Goal: Find specific page/section: Find specific page/section

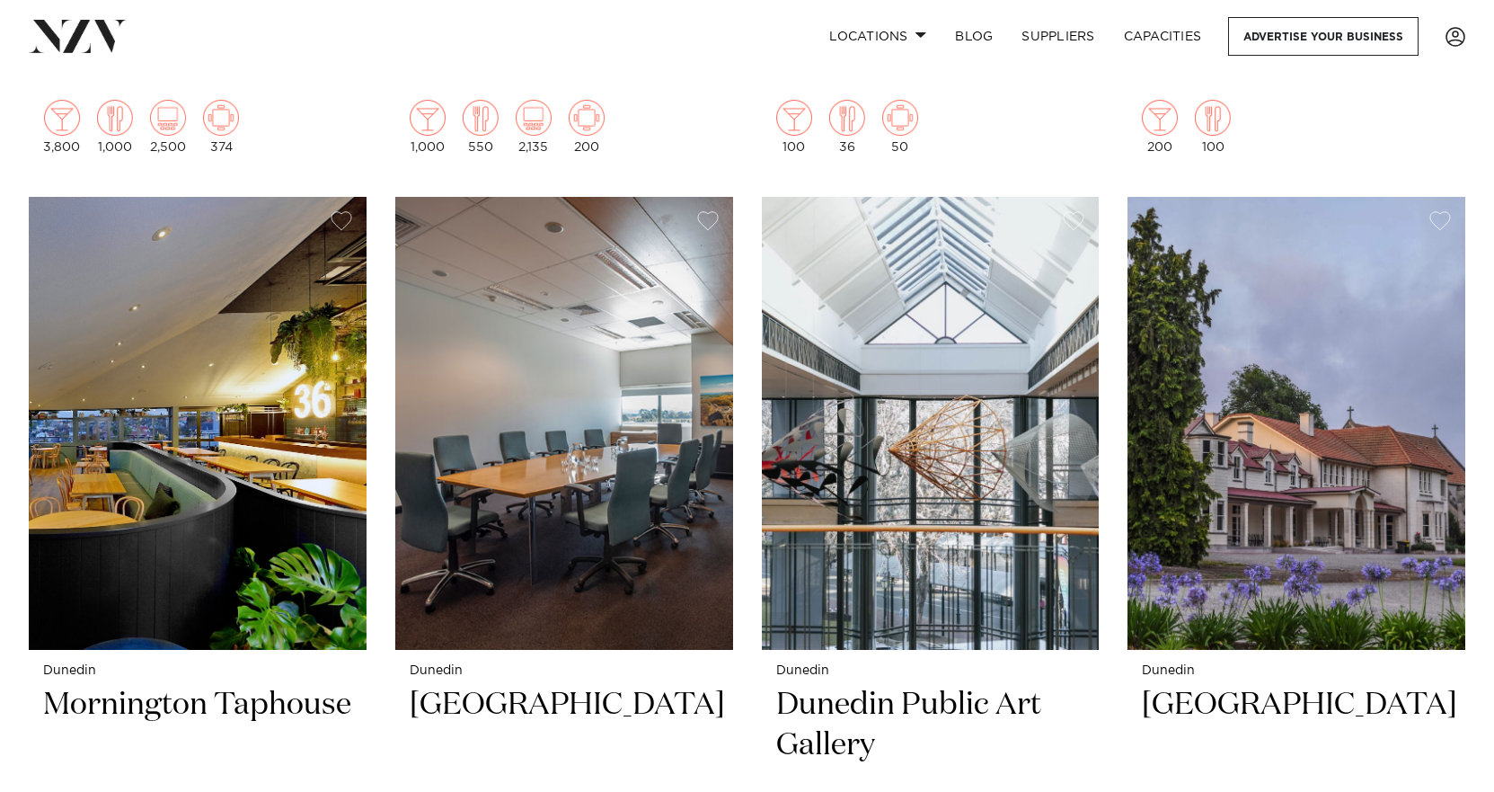
scroll to position [1527, 0]
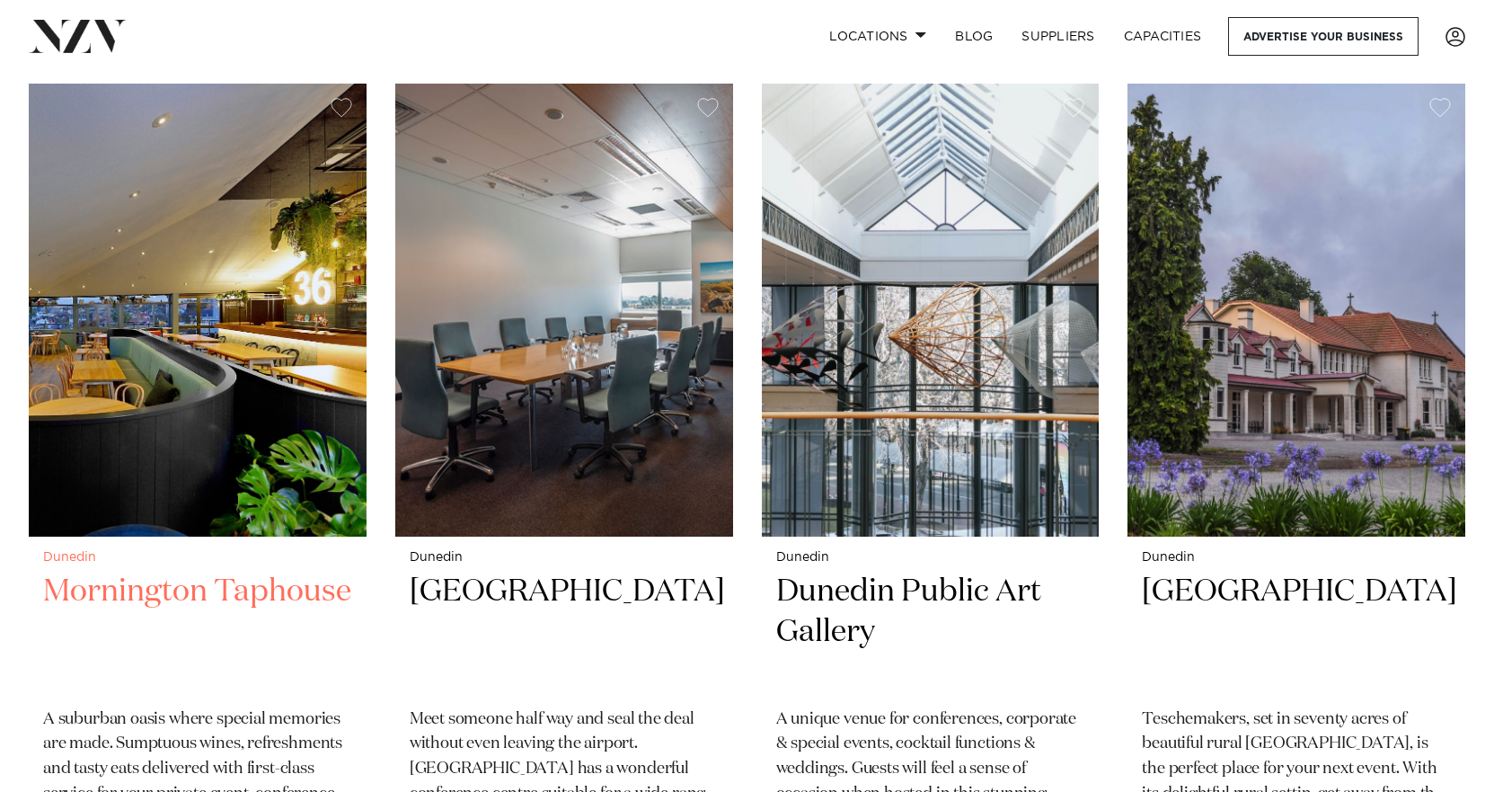
click at [125, 571] on h2 "Mornington Taphouse" at bounding box center [197, 631] width 309 height 121
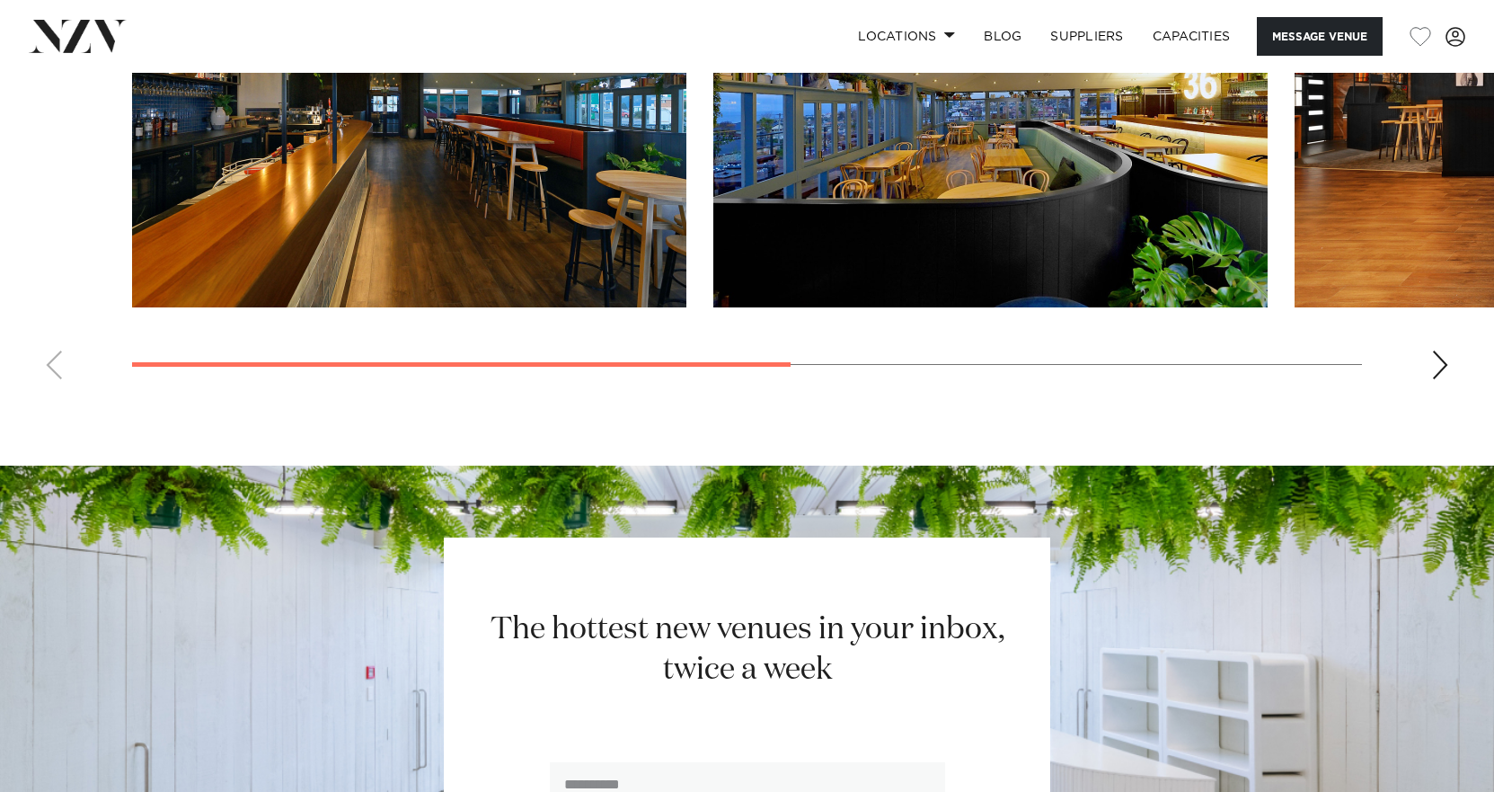
scroll to position [1438, 0]
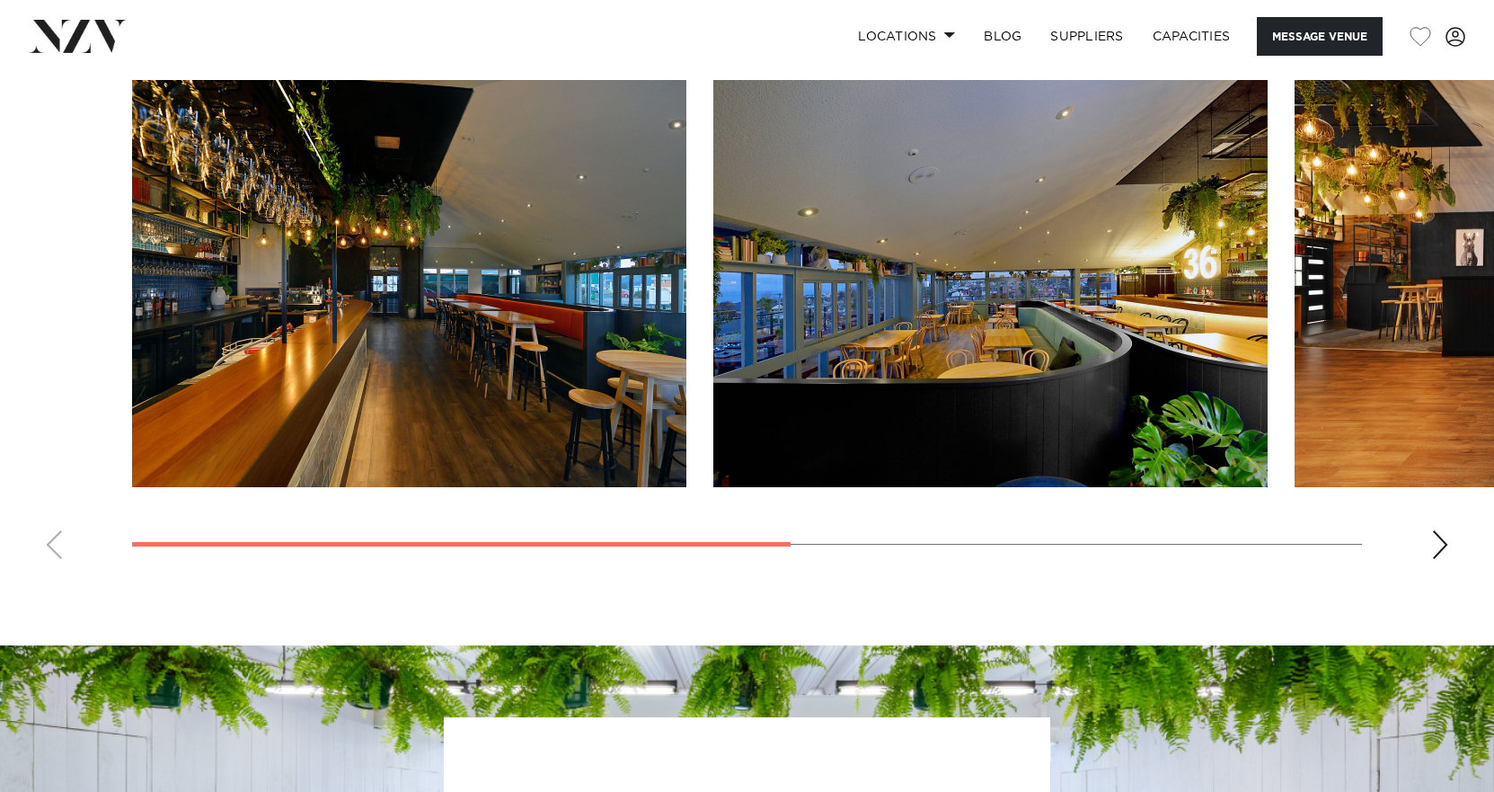
click at [1446, 559] on div "Next slide" at bounding box center [1440, 544] width 18 height 29
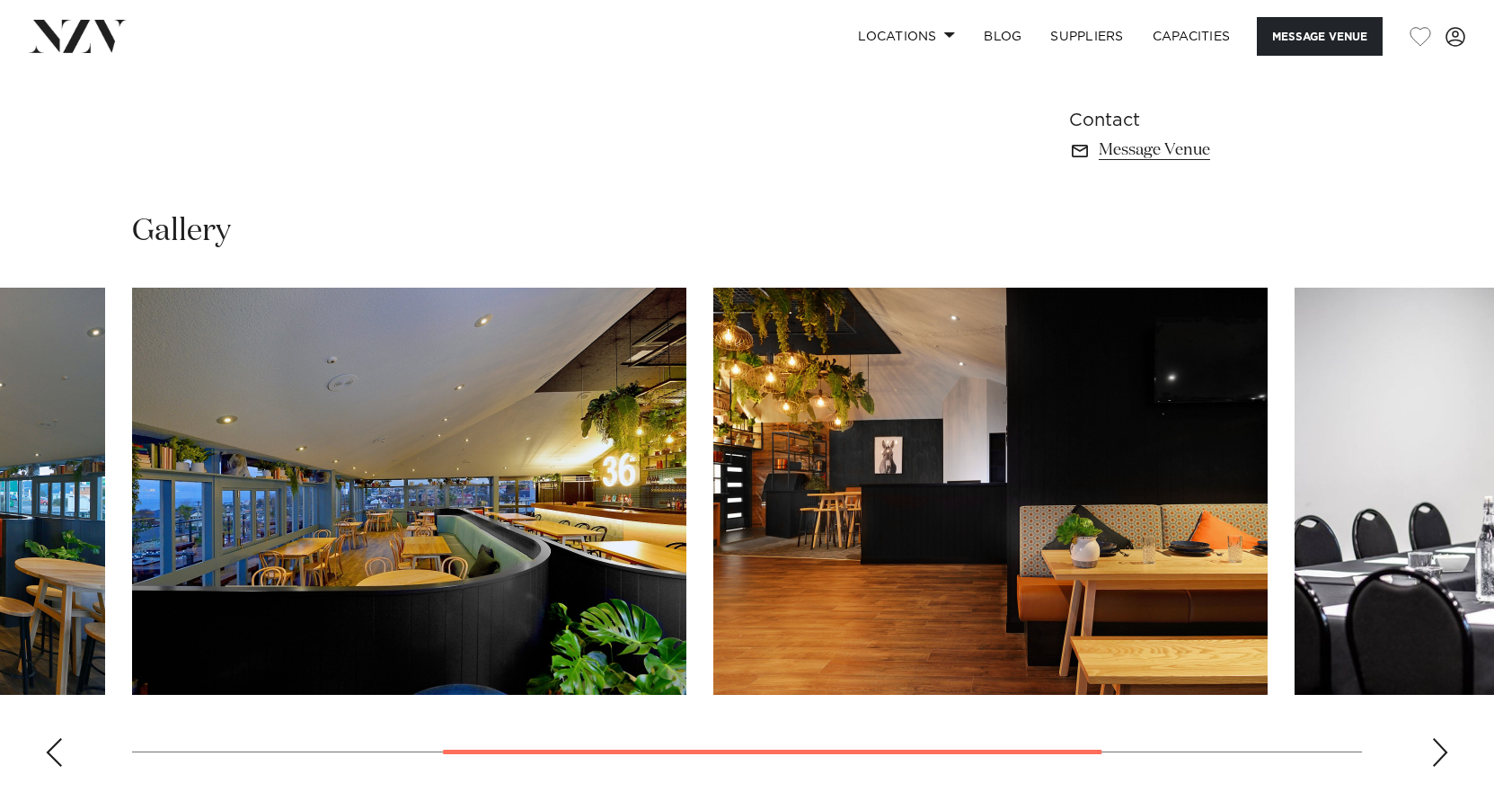
scroll to position [1258, 0]
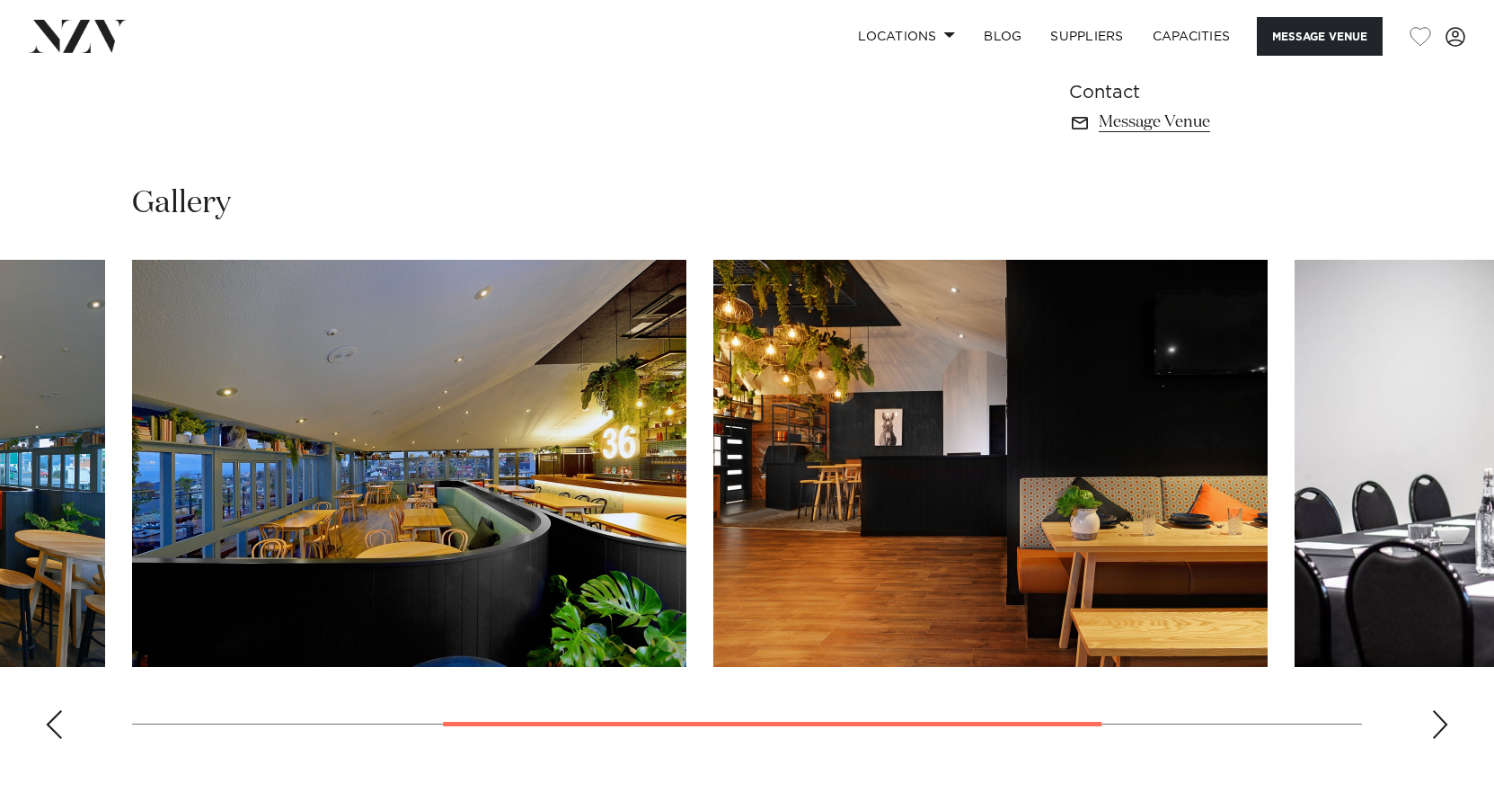
click at [1436, 739] on div "Next slide" at bounding box center [1440, 724] width 18 height 29
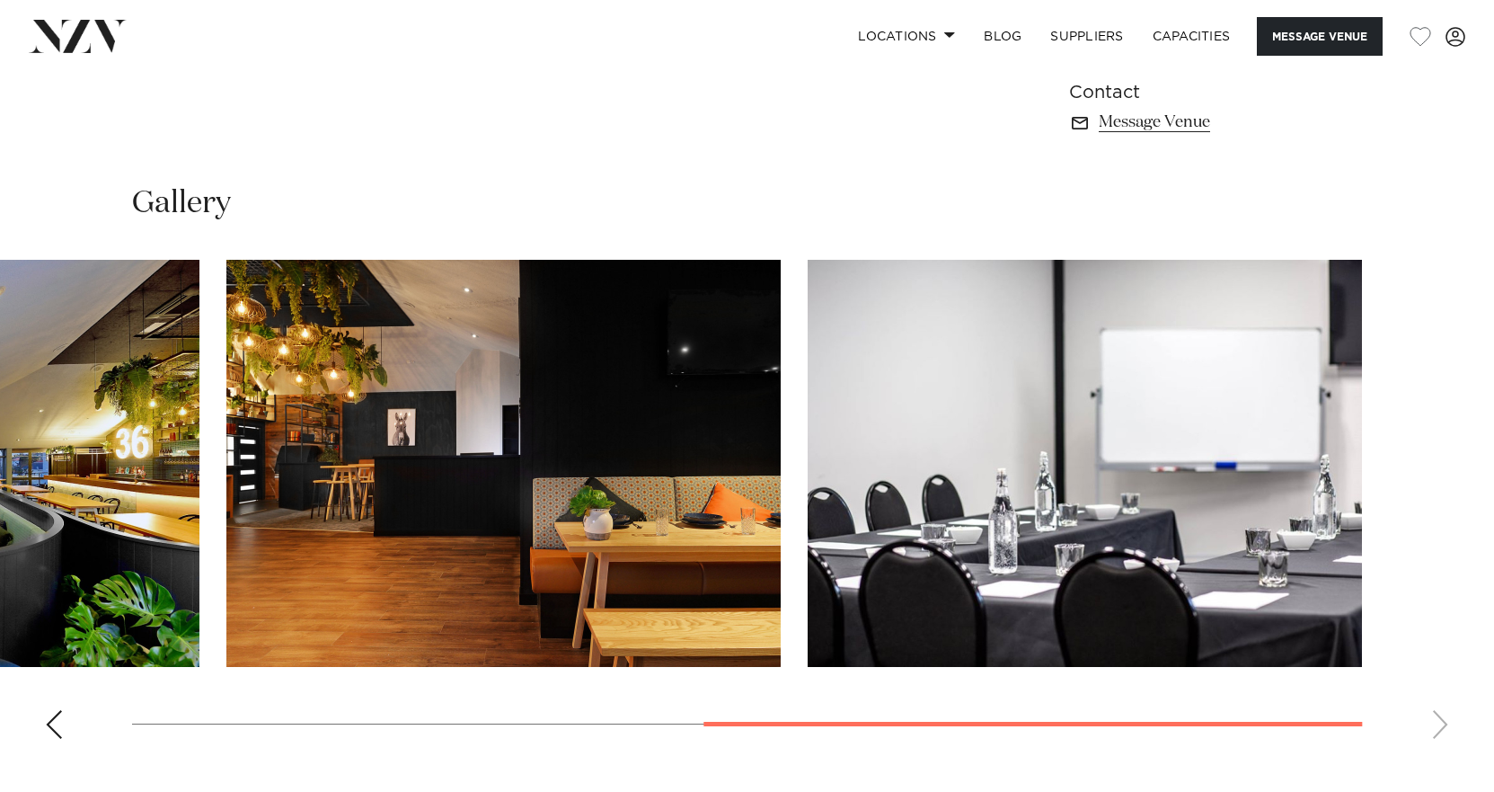
click at [1439, 753] on swiper-container at bounding box center [747, 506] width 1494 height 493
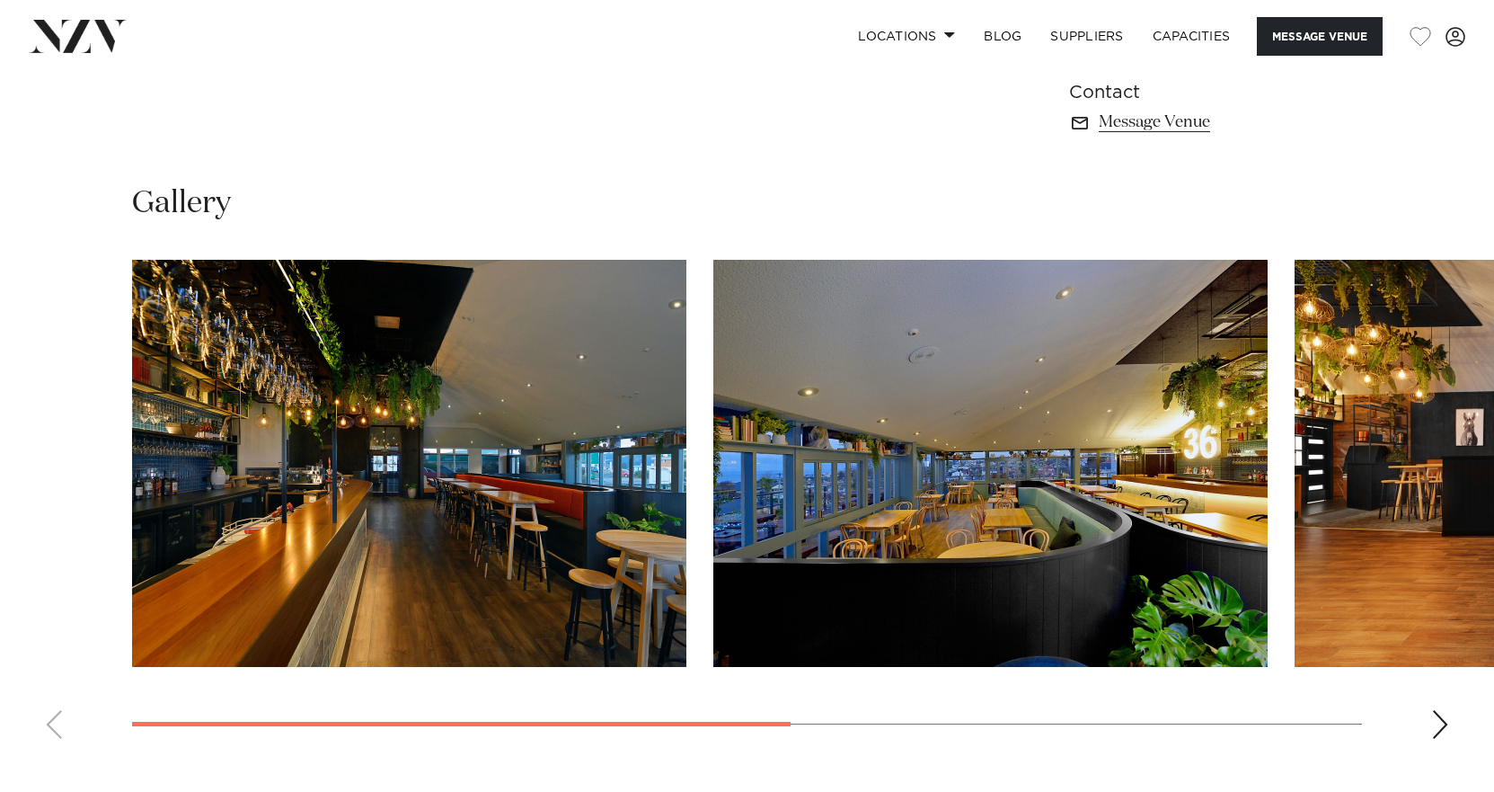
click at [156, 726] on div at bounding box center [461, 723] width 659 height 4
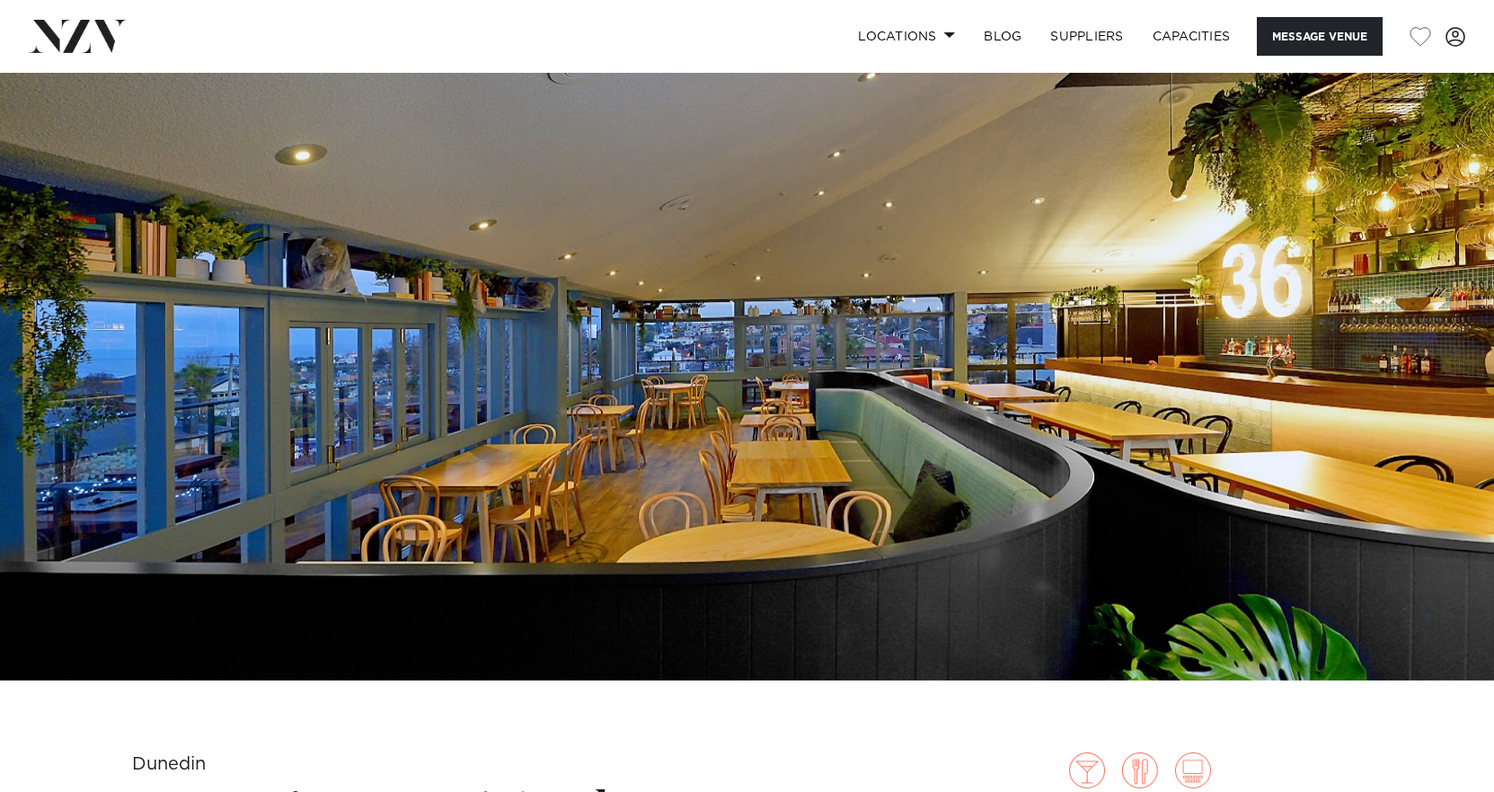
scroll to position [0, 0]
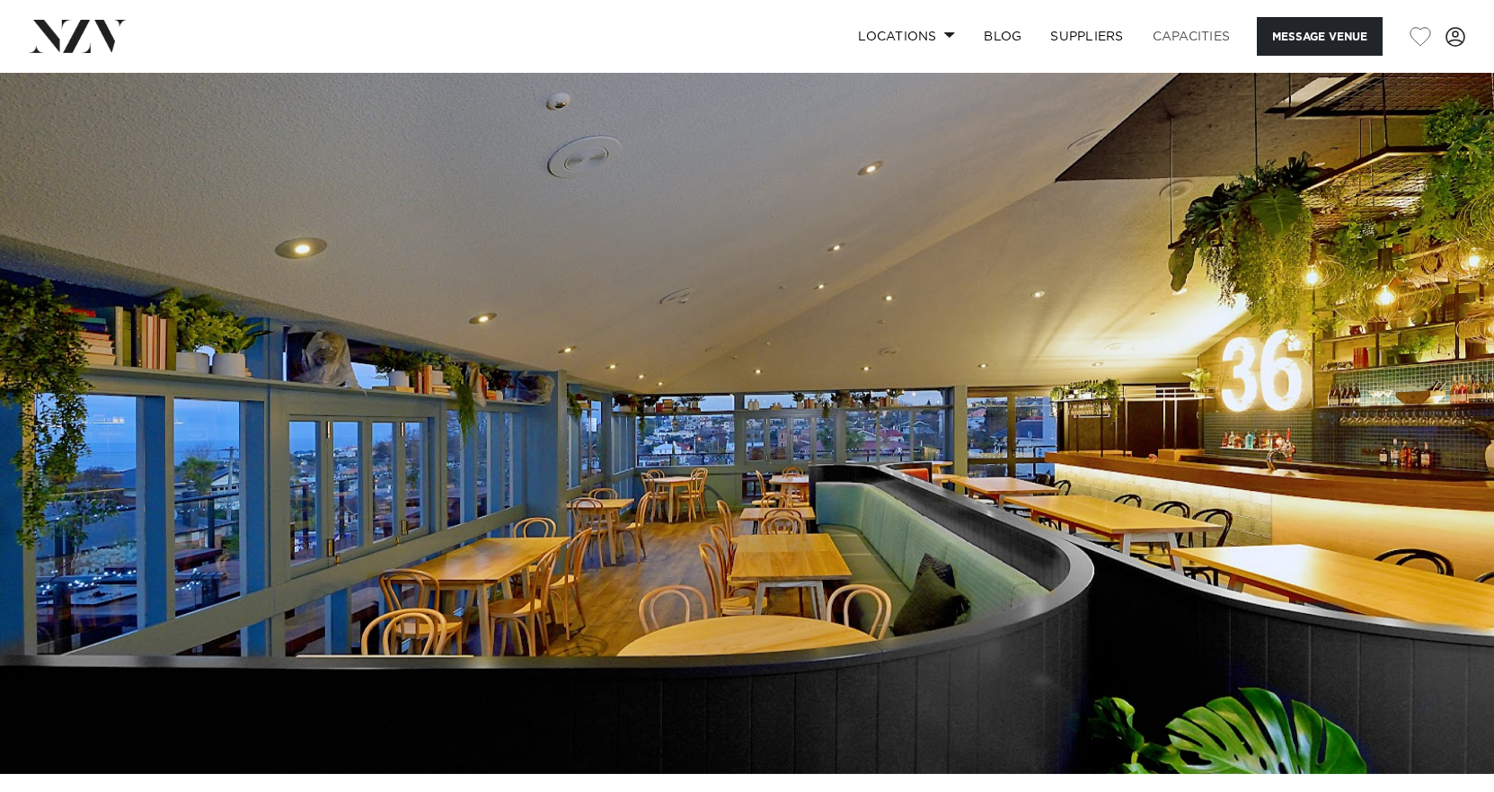
click at [1204, 33] on link "Capacities" at bounding box center [1191, 36] width 107 height 39
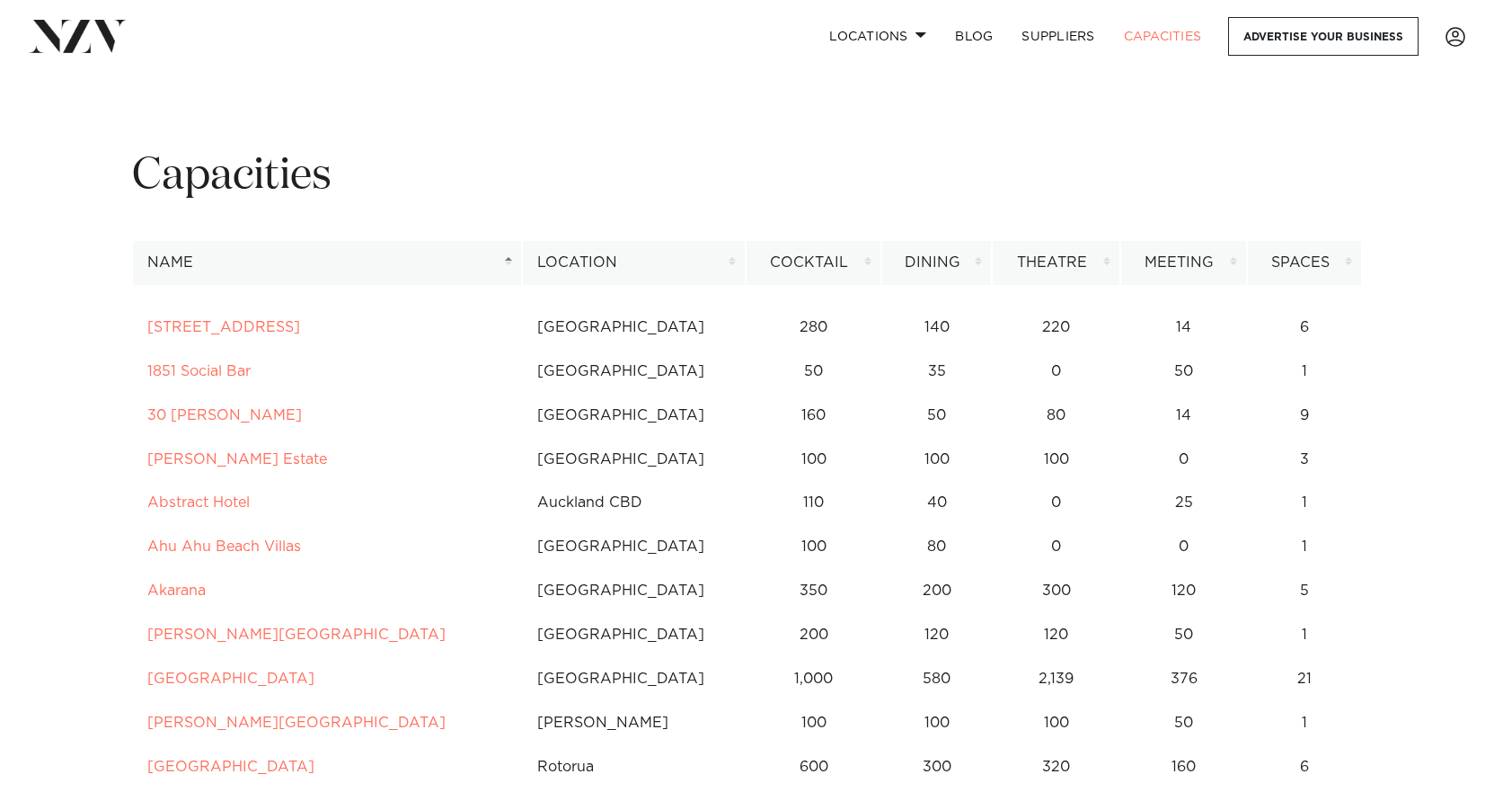
click at [576, 258] on th "Location" at bounding box center [633, 263] width 223 height 44
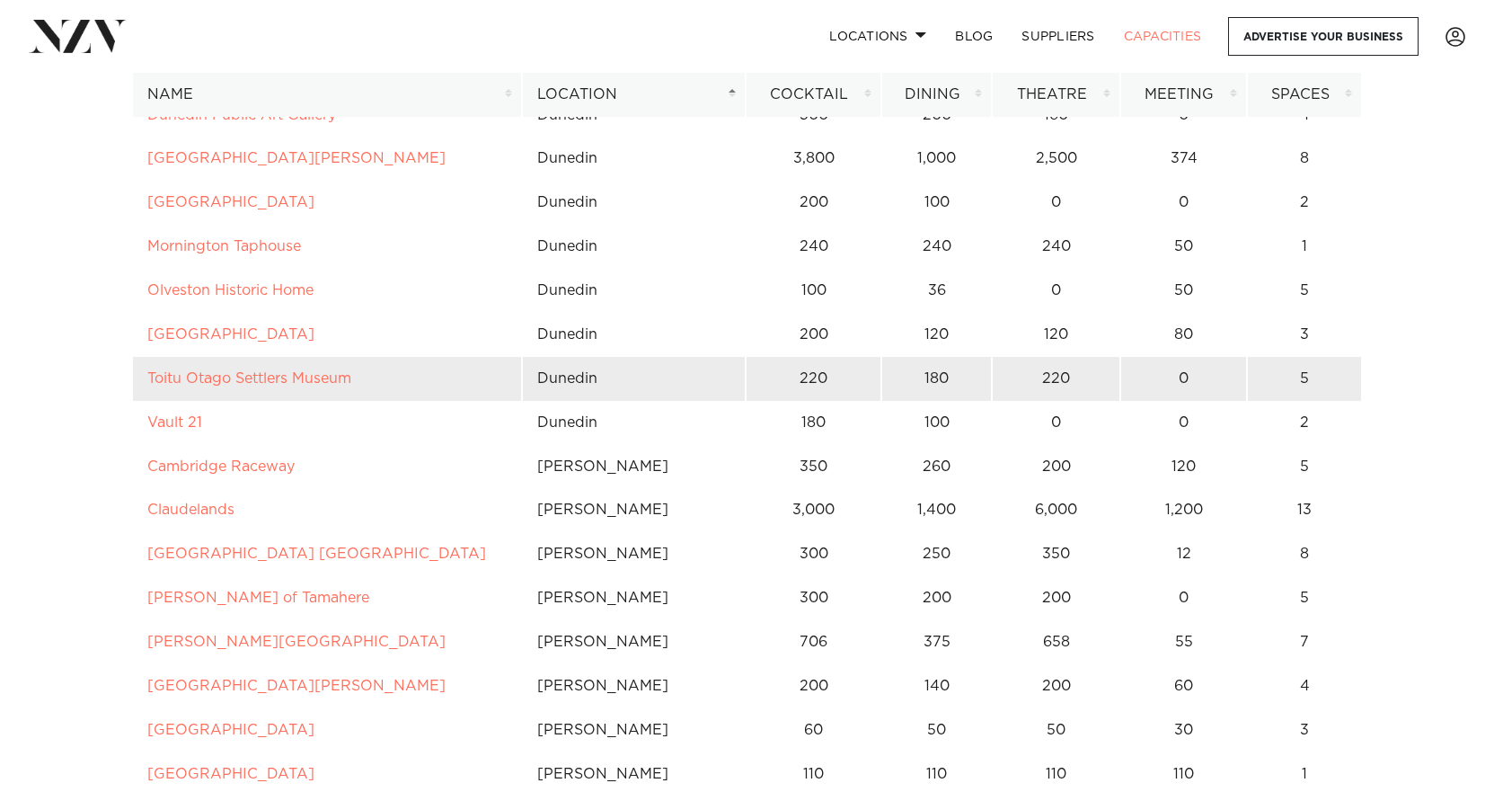
scroll to position [7371, 0]
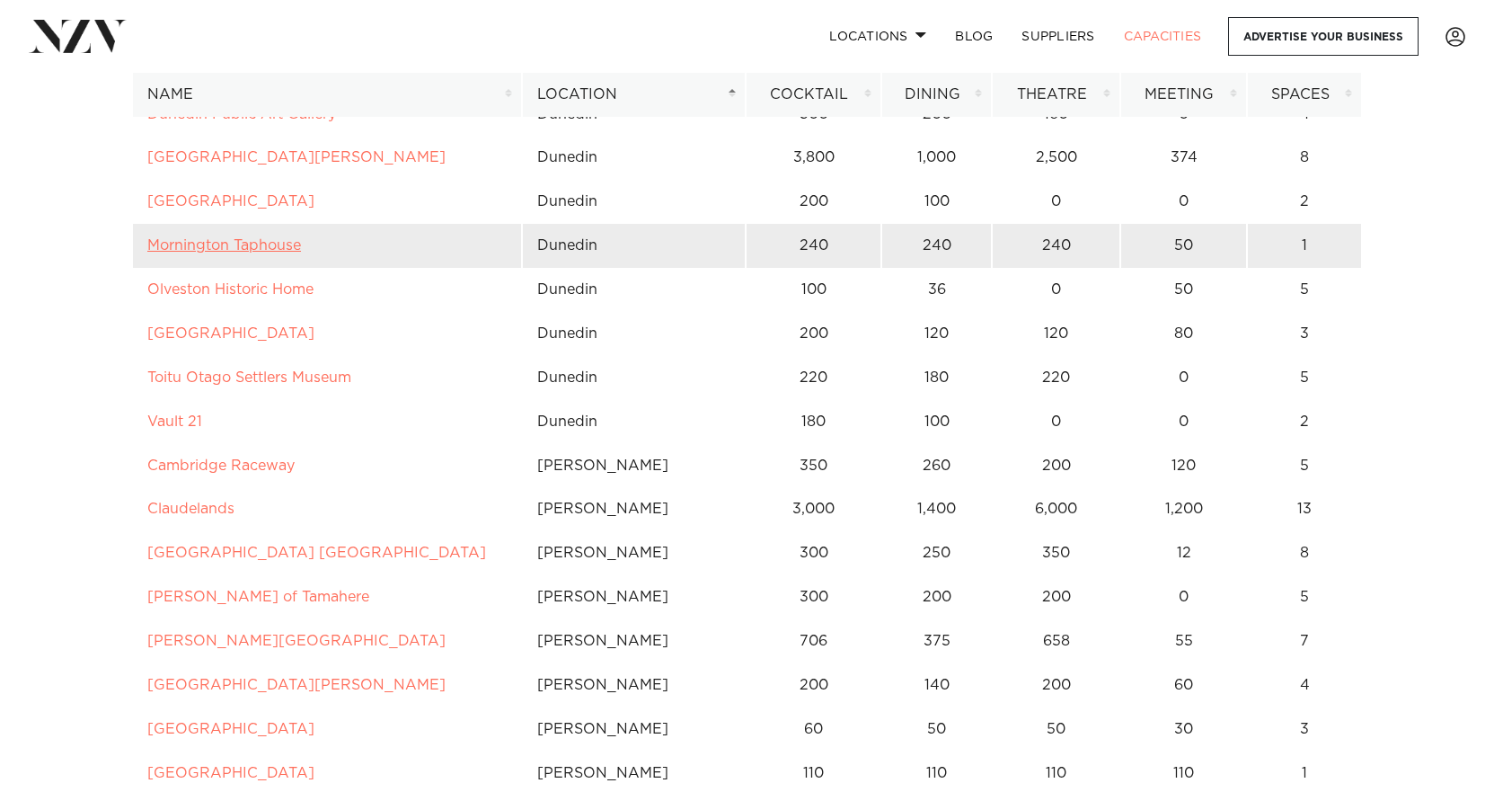
click at [201, 248] on link "Mornington Taphouse" at bounding box center [224, 245] width 154 height 14
